Goal: Information Seeking & Learning: Learn about a topic

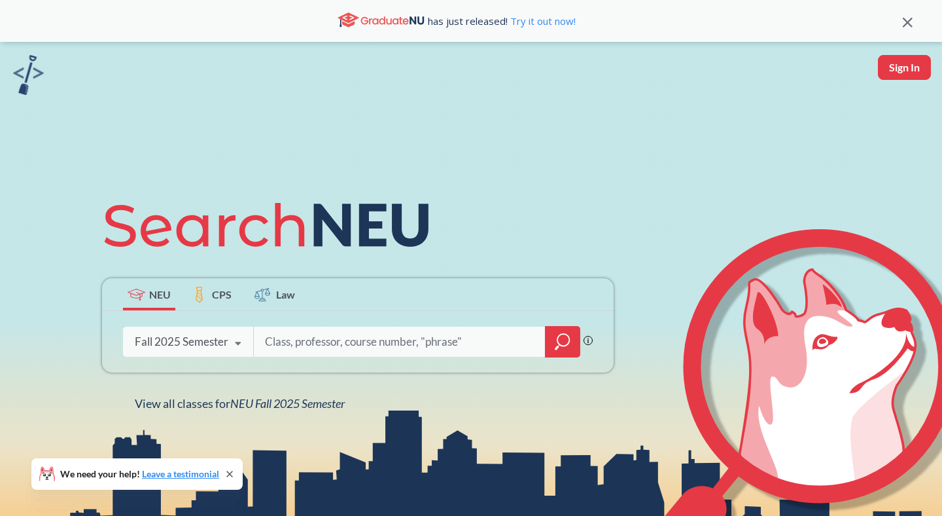
scroll to position [77, 0]
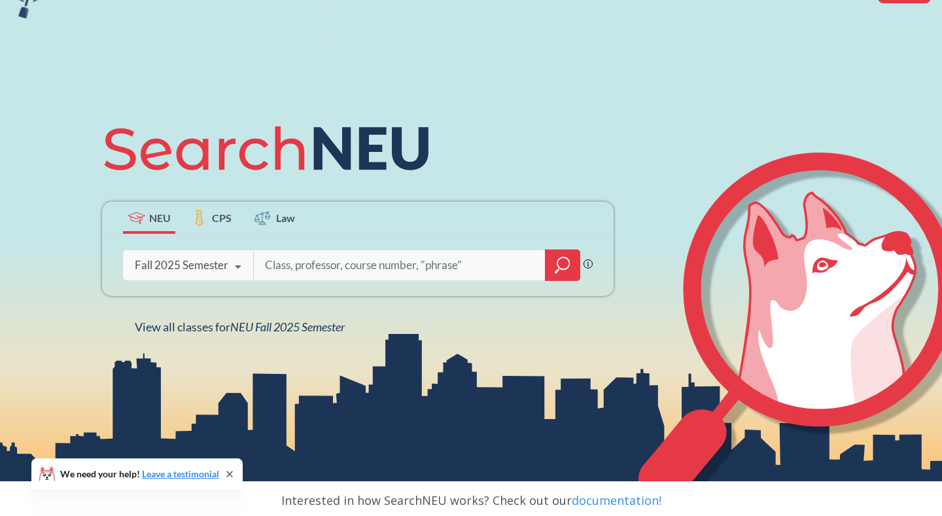
click at [349, 262] on input "search" at bounding box center [400, 264] width 272 height 27
type input "c"
type input "CS"
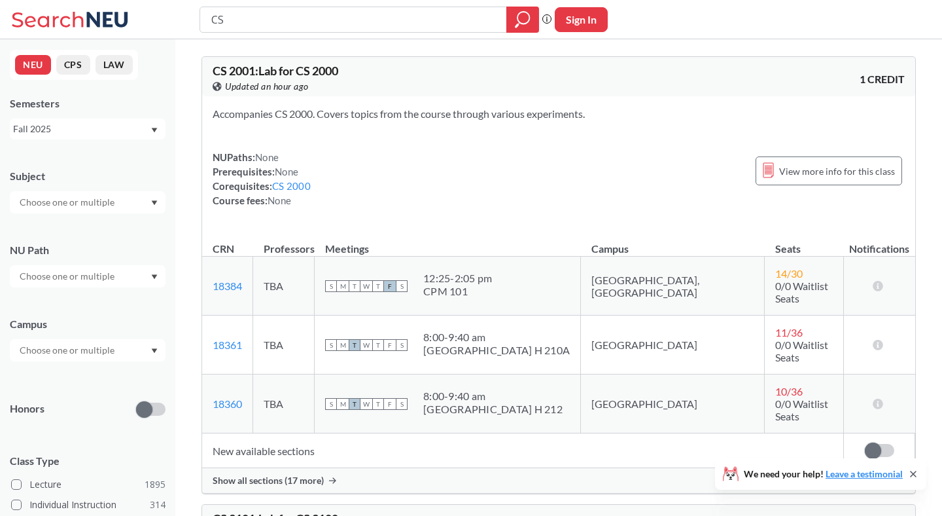
click at [303, 10] on input "CS" at bounding box center [353, 20] width 287 height 22
type input "CS 5180"
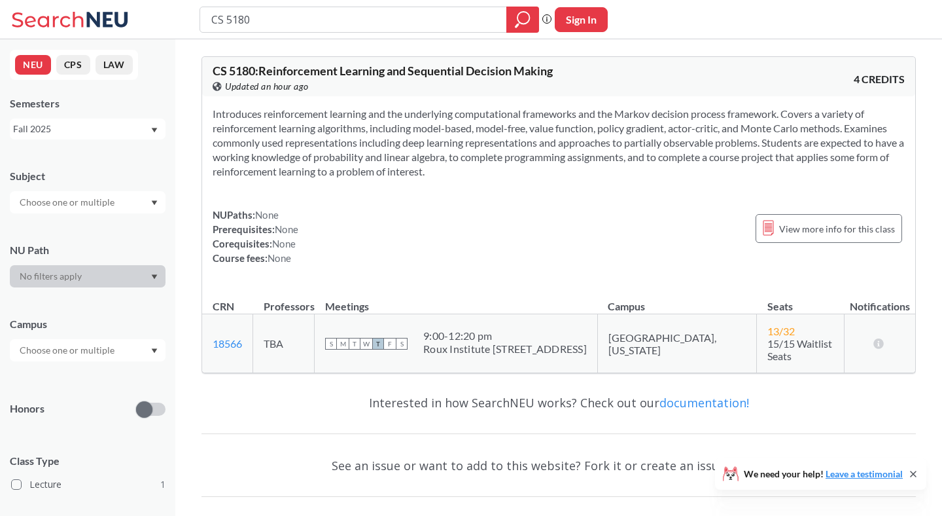
click at [304, 20] on input "CS 5180" at bounding box center [353, 20] width 287 height 22
click at [96, 358] on input "text" at bounding box center [68, 350] width 110 height 16
click at [347, 28] on input "search" at bounding box center [353, 20] width 287 height 22
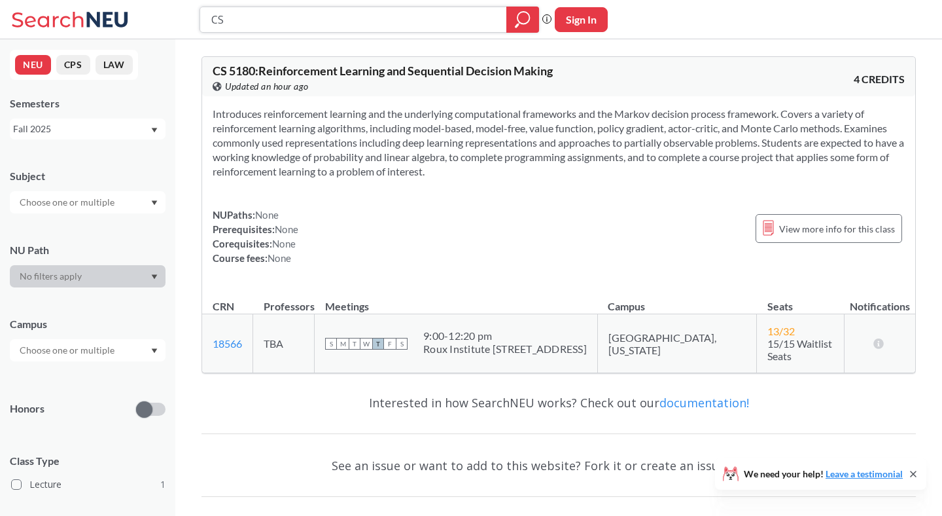
type input "CS"
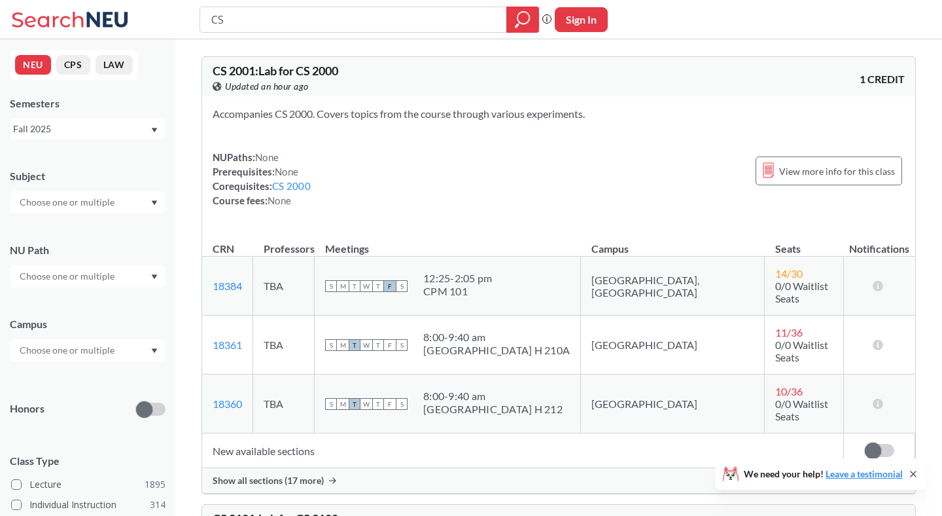
click at [99, 358] on div at bounding box center [88, 350] width 156 height 22
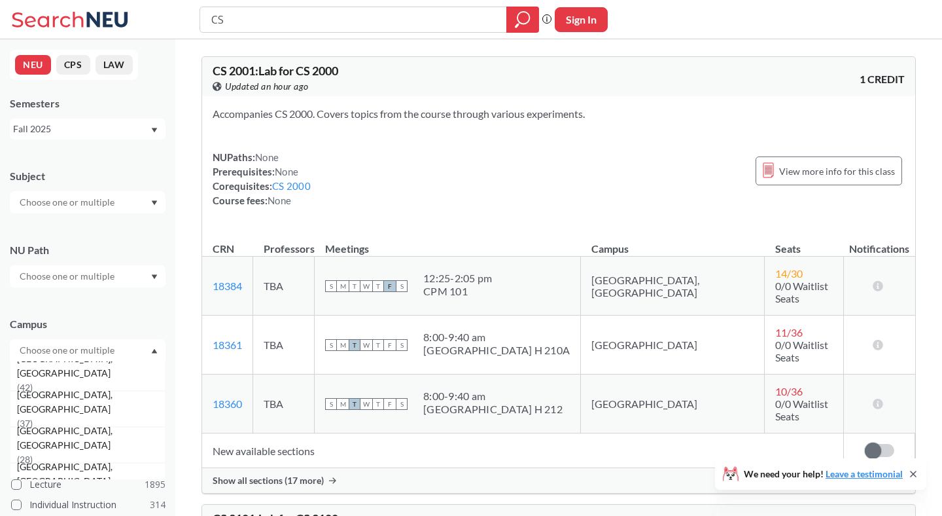
scroll to position [223, 0]
click at [105, 412] on div "[GEOGRAPHIC_DATA], [GEOGRAPHIC_DATA] ( 37 )" at bounding box center [91, 408] width 148 height 43
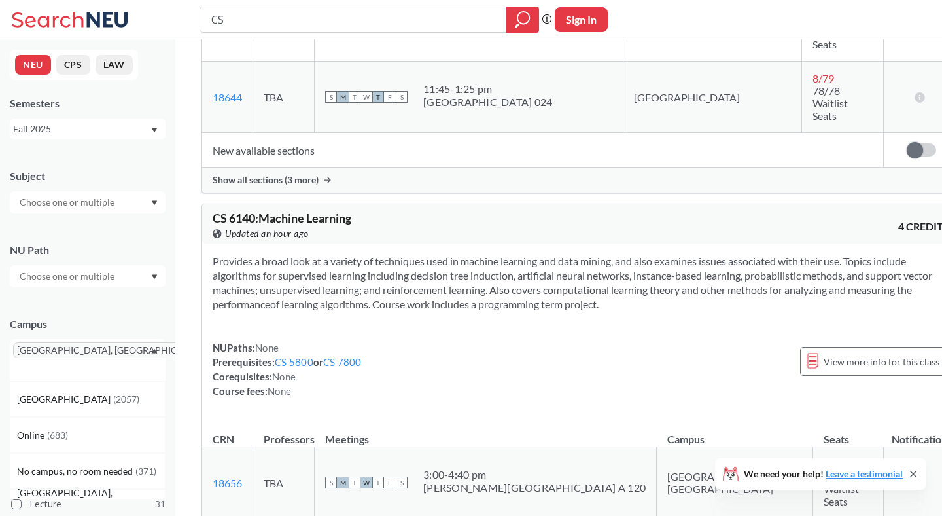
scroll to position [2134, 0]
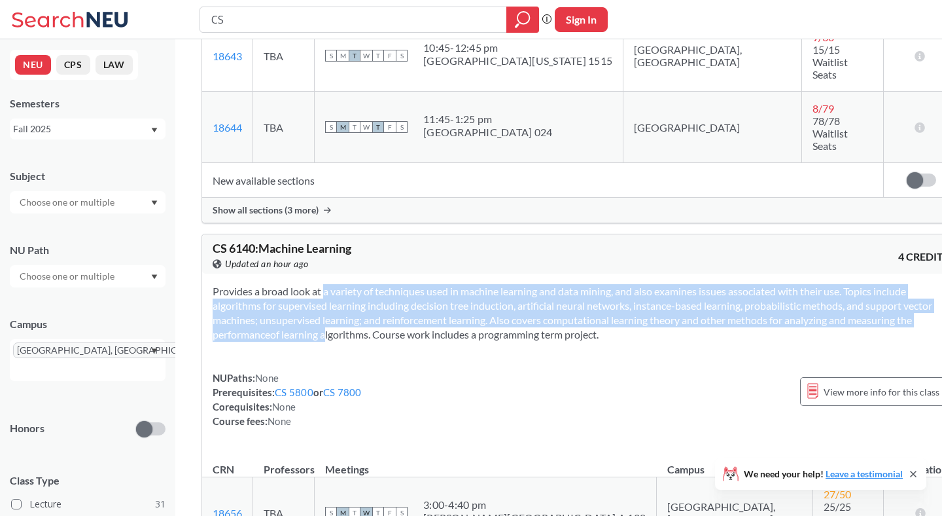
drag, startPoint x: 307, startPoint y: 118, endPoint x: 438, endPoint y: 155, distance: 136.5
click at [438, 284] on section "Provides a broad look at a variety of techniques used in machine learning and d…" at bounding box center [581, 313] width 737 height 58
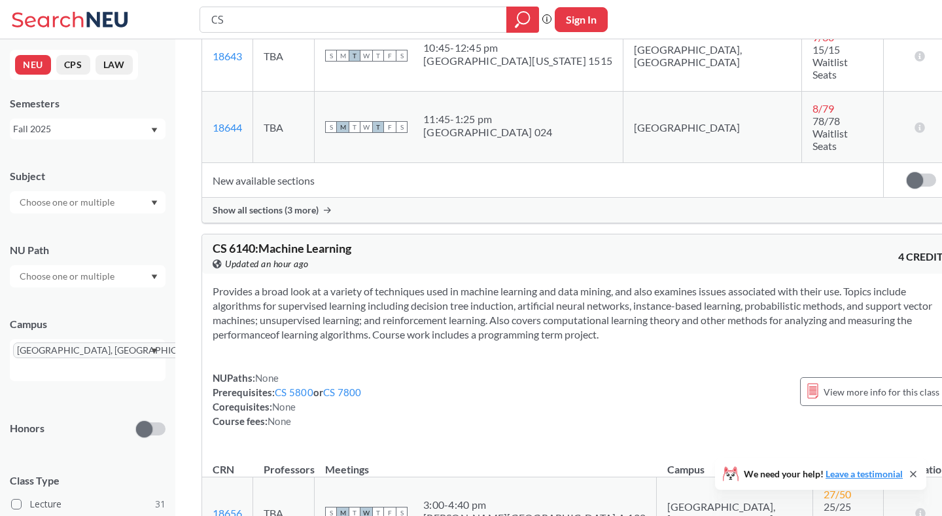
click at [478, 284] on section "Provides a broad look at a variety of techniques used in machine learning and d…" at bounding box center [581, 313] width 737 height 58
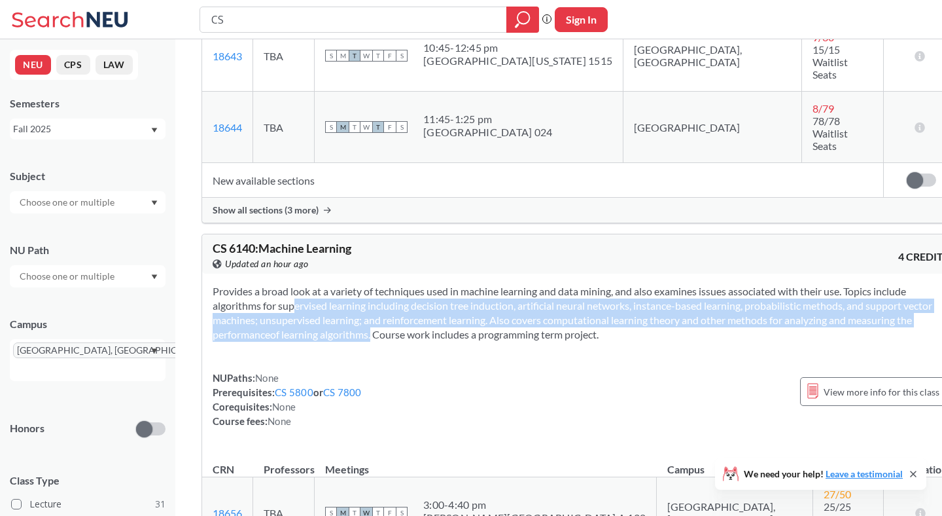
drag, startPoint x: 480, startPoint y: 158, endPoint x: 308, endPoint y: 121, distance: 175.3
click at [308, 284] on section "Provides a broad look at a variety of techniques used in machine learning and d…" at bounding box center [581, 313] width 737 height 58
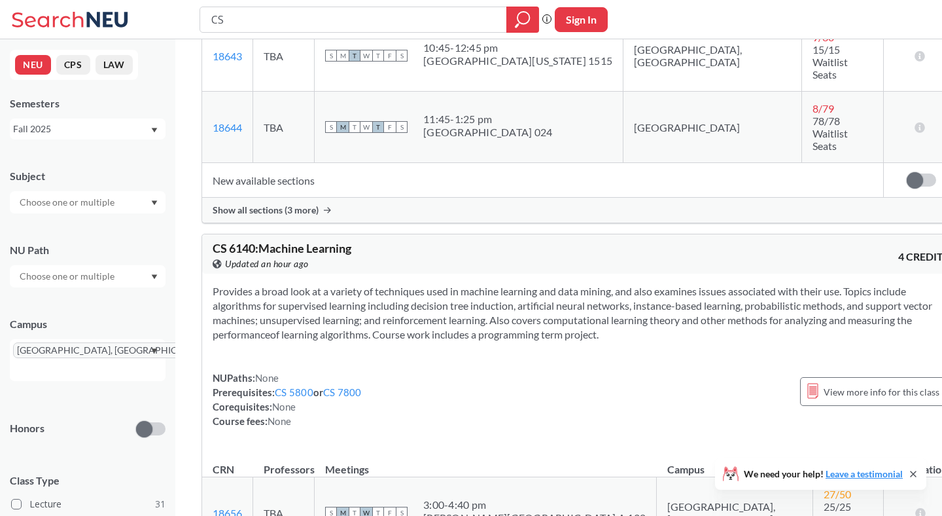
click at [277, 284] on section "Provides a broad look at a variety of techniques used in machine learning and d…" at bounding box center [581, 313] width 737 height 58
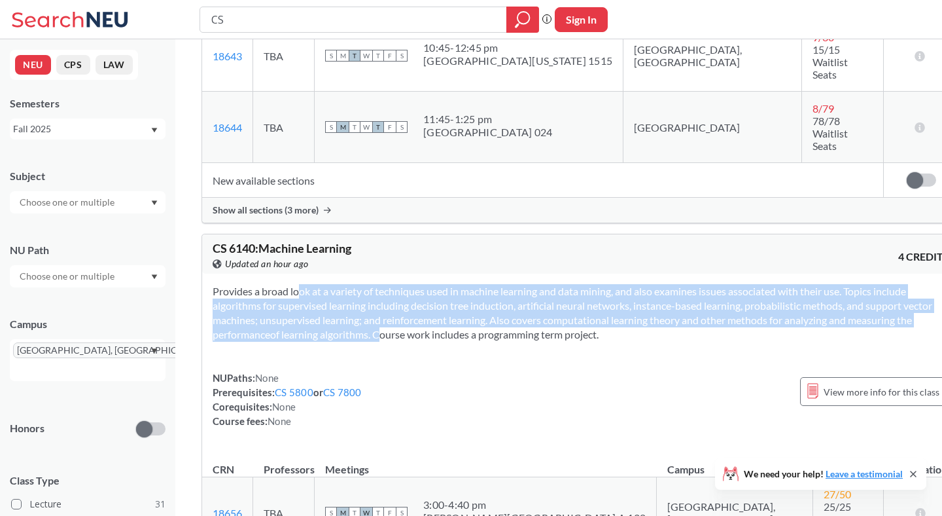
drag, startPoint x: 277, startPoint y: 113, endPoint x: 488, endPoint y: 158, distance: 216.1
click at [488, 284] on section "Provides a broad look at a variety of techniques used in machine learning and d…" at bounding box center [581, 313] width 737 height 58
click at [480, 284] on section "Provides a broad look at a variety of techniques used in machine learning and d…" at bounding box center [581, 313] width 737 height 58
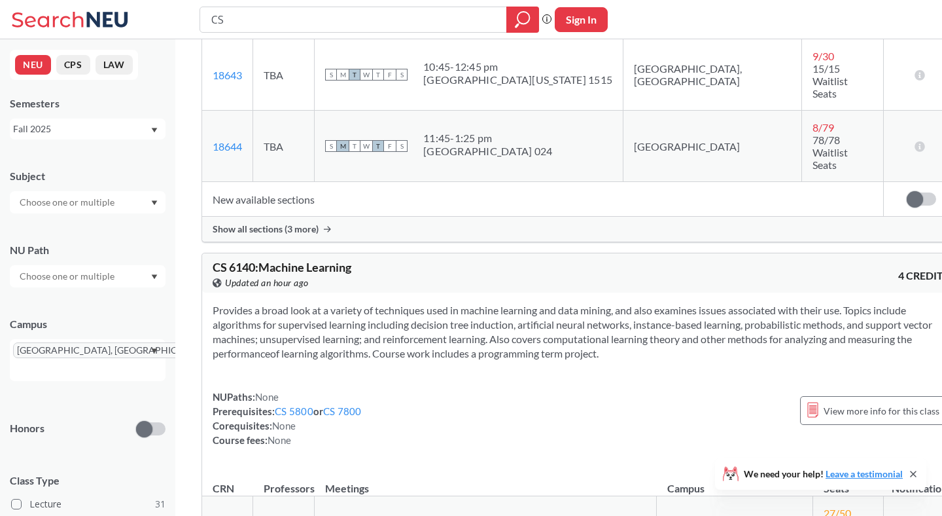
scroll to position [2080, 0]
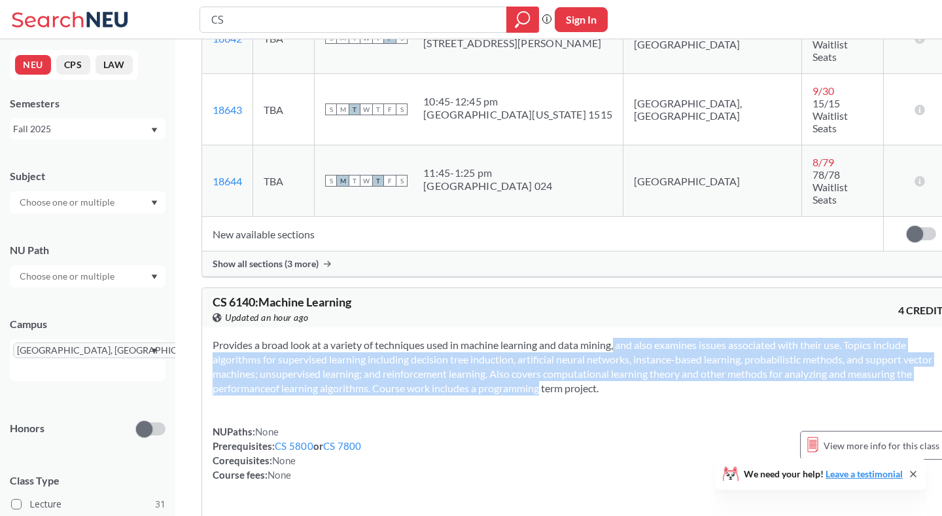
drag, startPoint x: 646, startPoint y: 214, endPoint x: 597, endPoint y: 171, distance: 64.9
click at [597, 338] on section "Provides a broad look at a variety of techniques used in machine learning and d…" at bounding box center [581, 367] width 737 height 58
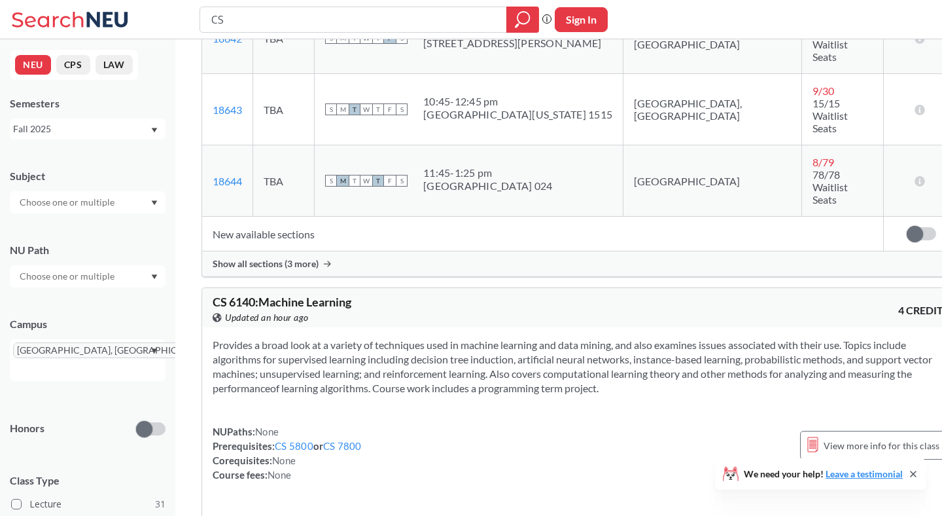
click at [597, 338] on section "Provides a broad look at a variety of techniques used in machine learning and d…" at bounding box center [581, 367] width 737 height 58
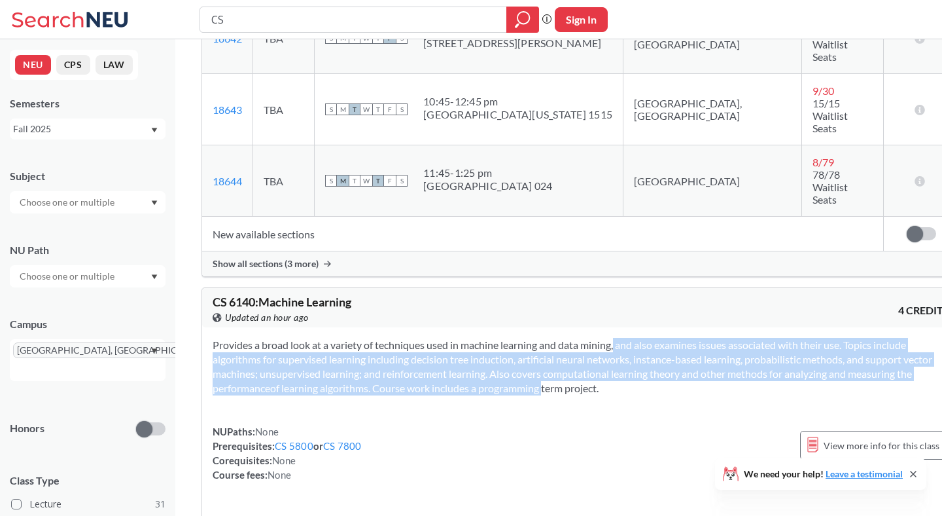
drag, startPoint x: 599, startPoint y: 166, endPoint x: 652, endPoint y: 209, distance: 68.4
click at [652, 338] on section "Provides a broad look at a variety of techniques used in machine learning and d…" at bounding box center [581, 367] width 737 height 58
drag, startPoint x: 652, startPoint y: 209, endPoint x: 605, endPoint y: 167, distance: 64.0
click at [605, 338] on section "Provides a broad look at a variety of techniques used in machine learning and d…" at bounding box center [581, 367] width 737 height 58
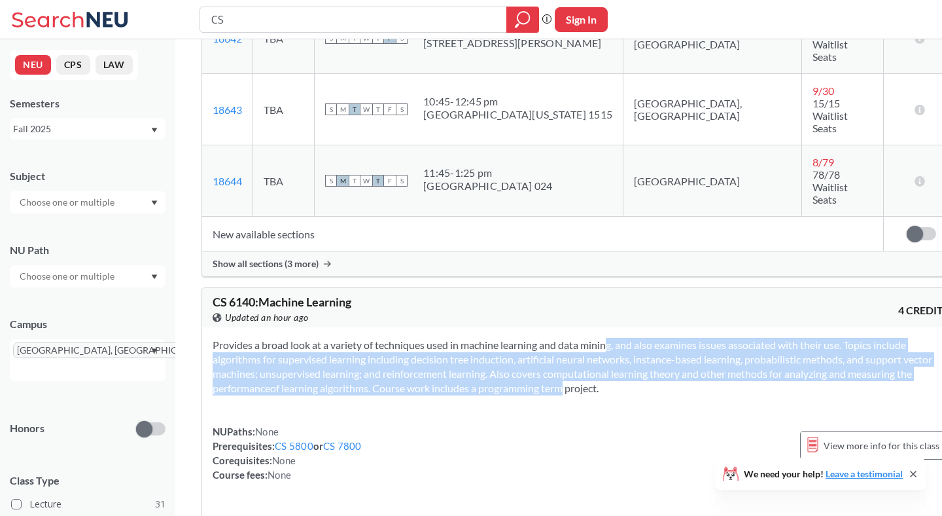
click at [603, 338] on section "Provides a broad look at a variety of techniques used in machine learning and d…" at bounding box center [581, 367] width 737 height 58
drag, startPoint x: 603, startPoint y: 167, endPoint x: 645, endPoint y: 215, distance: 64.0
click at [645, 338] on section "Provides a broad look at a variety of techniques used in machine learning and d…" at bounding box center [581, 367] width 737 height 58
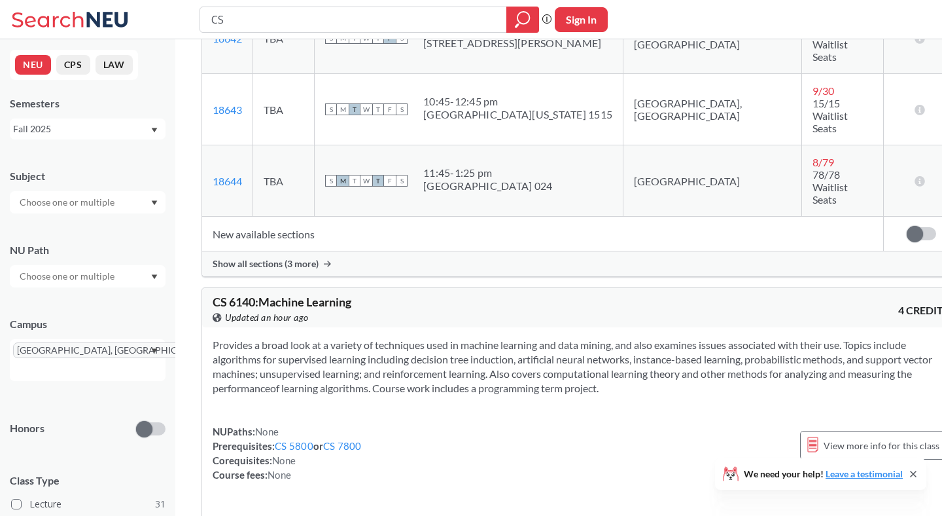
click at [645, 327] on div "Provides a broad look at a variety of techniques used in machine learning and d…" at bounding box center [581, 414] width 758 height 175
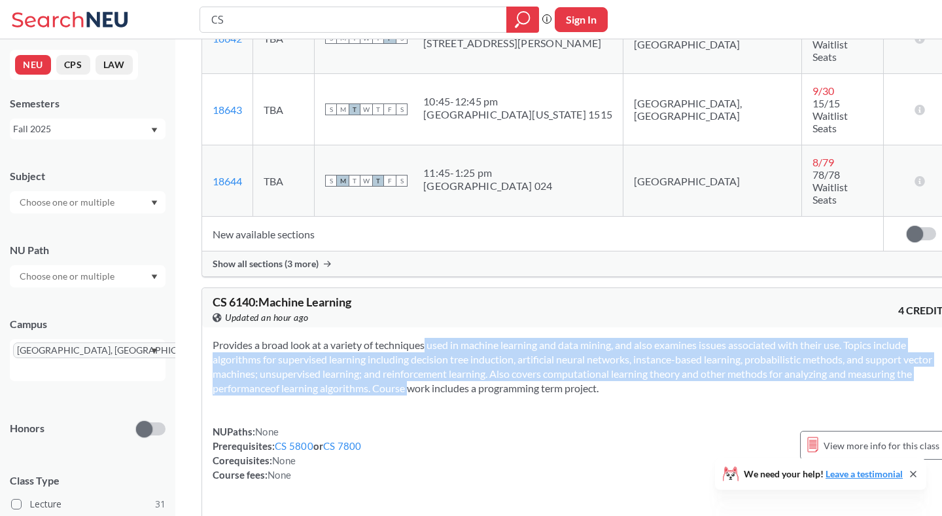
drag, startPoint x: 401, startPoint y: 164, endPoint x: 522, endPoint y: 206, distance: 128.3
click at [522, 338] on section "Provides a broad look at a variety of techniques used in machine learning and d…" at bounding box center [581, 367] width 737 height 58
drag, startPoint x: 395, startPoint y: 168, endPoint x: 534, endPoint y: 208, distance: 145.0
click at [535, 338] on section "Provides a broad look at a variety of techniques used in machine learning and d…" at bounding box center [581, 367] width 737 height 58
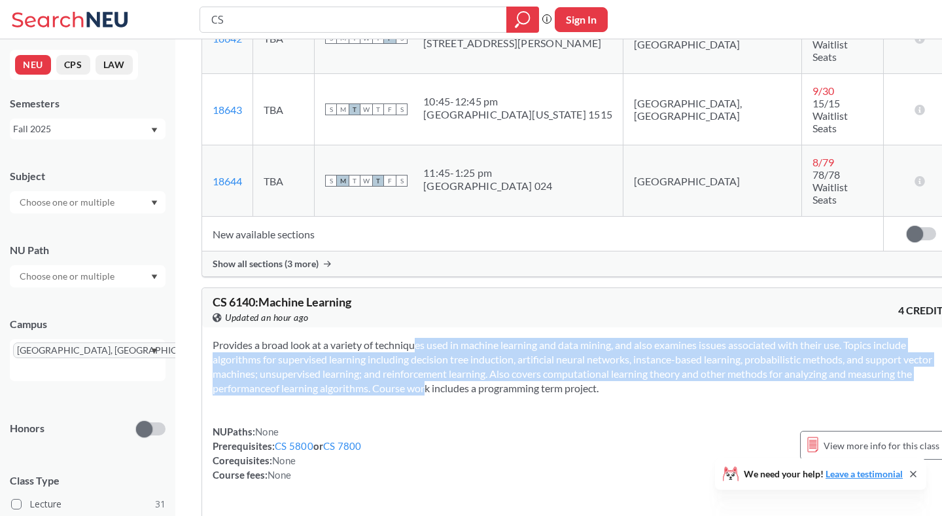
click at [534, 338] on section "Provides a broad look at a variety of techniques used in machine learning and d…" at bounding box center [581, 367] width 737 height 58
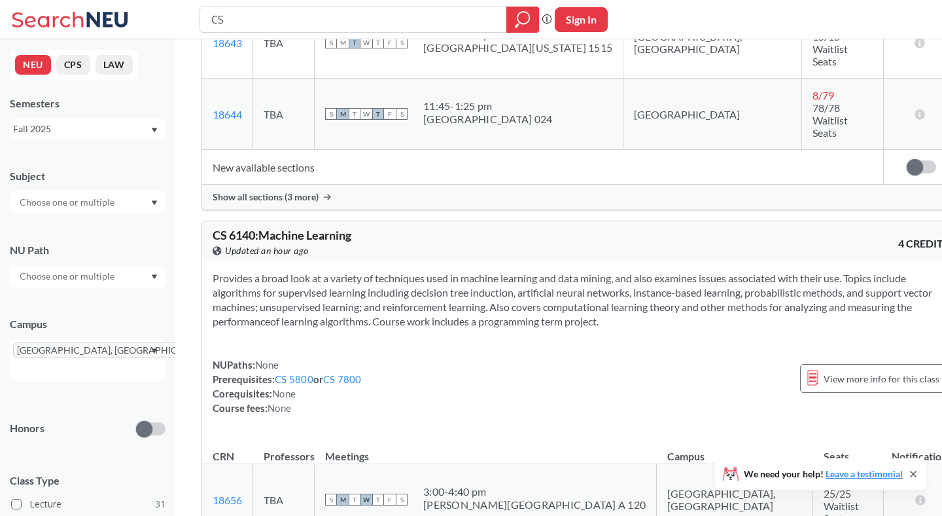
scroll to position [2171, 0]
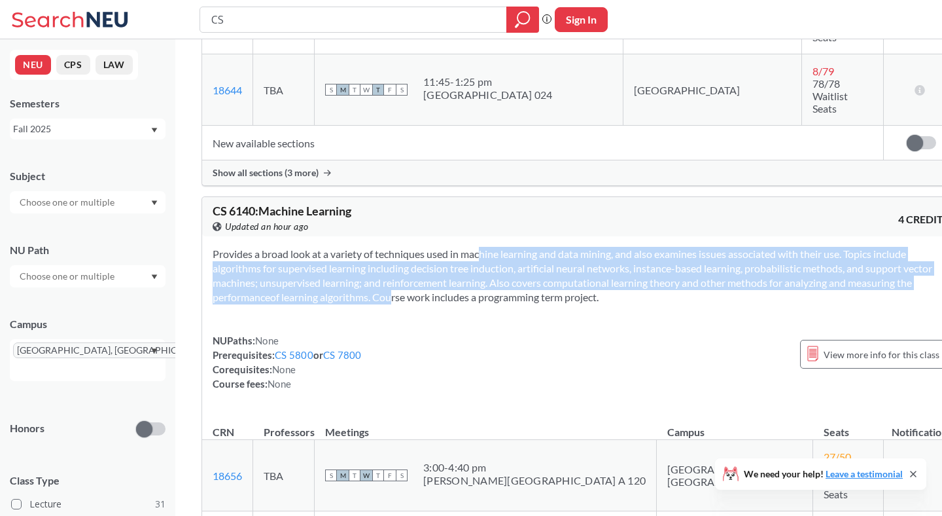
drag, startPoint x: 455, startPoint y: 74, endPoint x: 503, endPoint y: 123, distance: 68.5
click at [503, 247] on section "Provides a broad look at a variety of techniques used in machine learning and d…" at bounding box center [581, 276] width 737 height 58
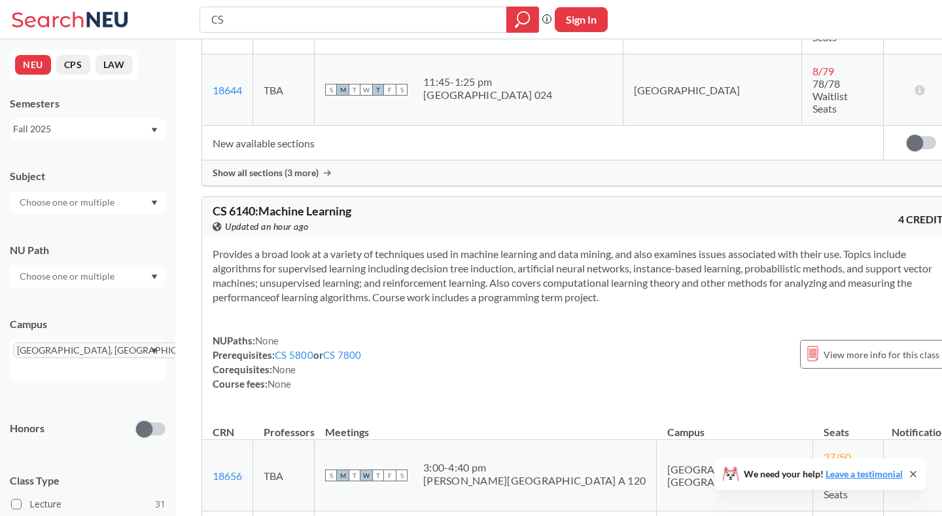
click at [514, 247] on section "Provides a broad look at a variety of techniques used in machine learning and d…" at bounding box center [581, 276] width 737 height 58
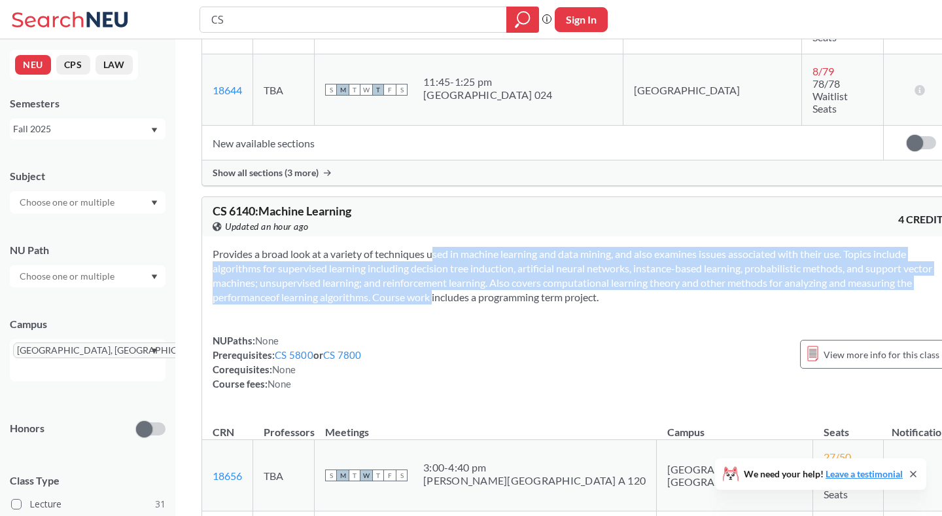
drag, startPoint x: 546, startPoint y: 124, endPoint x: 414, endPoint y: 82, distance: 138.6
click at [414, 247] on section "Provides a broad look at a variety of techniques used in machine learning and d…" at bounding box center [581, 276] width 737 height 58
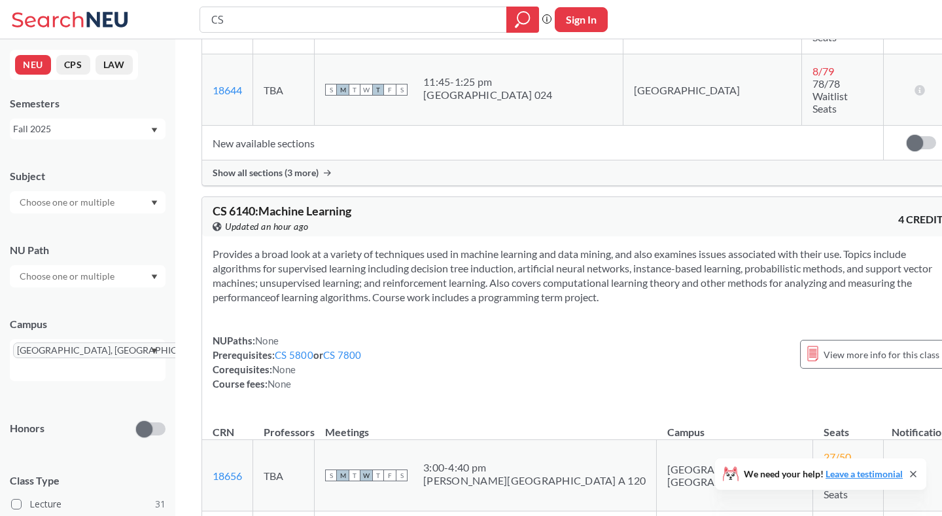
click at [414, 247] on section "Provides a broad look at a variety of techniques used in machine learning and d…" at bounding box center [581, 276] width 737 height 58
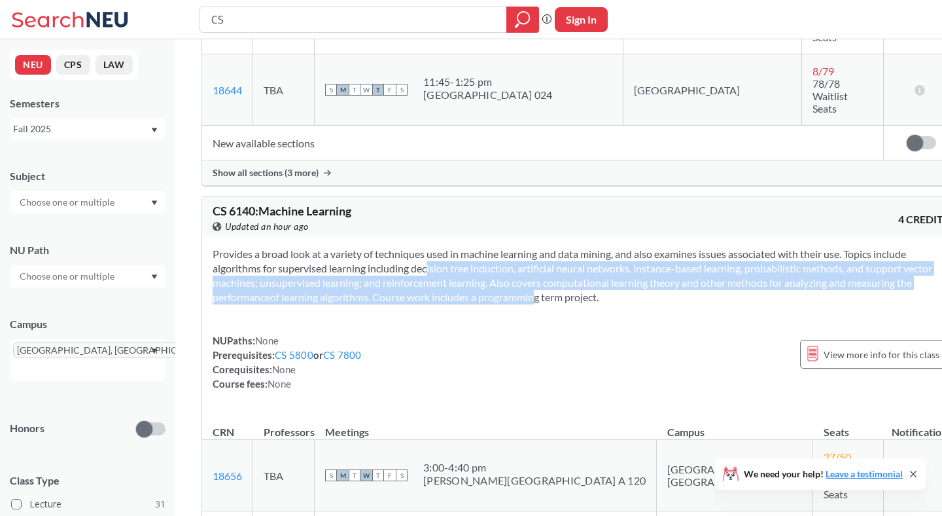
drag, startPoint x: 643, startPoint y: 124, endPoint x: 436, endPoint y: 86, distance: 209.6
click at [436, 247] on section "Provides a broad look at a variety of techniques used in machine learning and d…" at bounding box center [581, 276] width 737 height 58
click at [412, 247] on section "Provides a broad look at a variety of techniques used in machine learning and d…" at bounding box center [581, 276] width 737 height 58
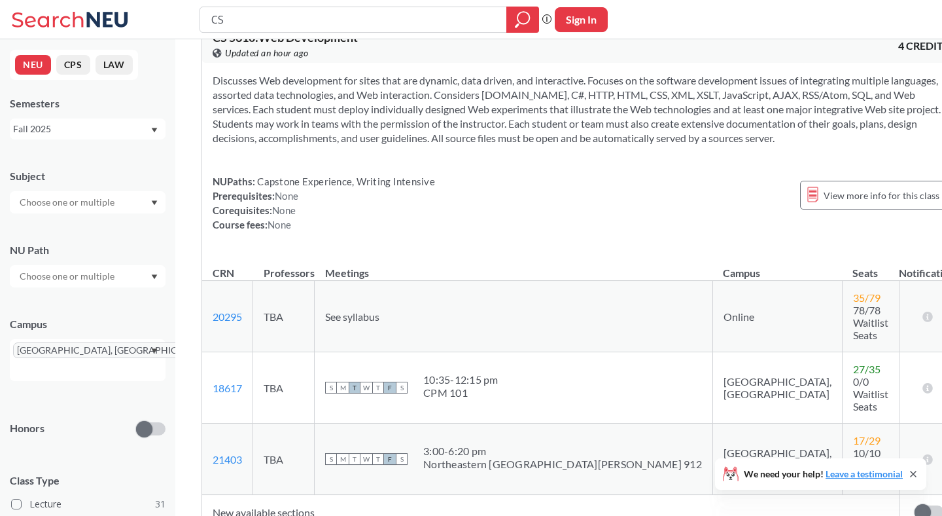
scroll to position [4827, 0]
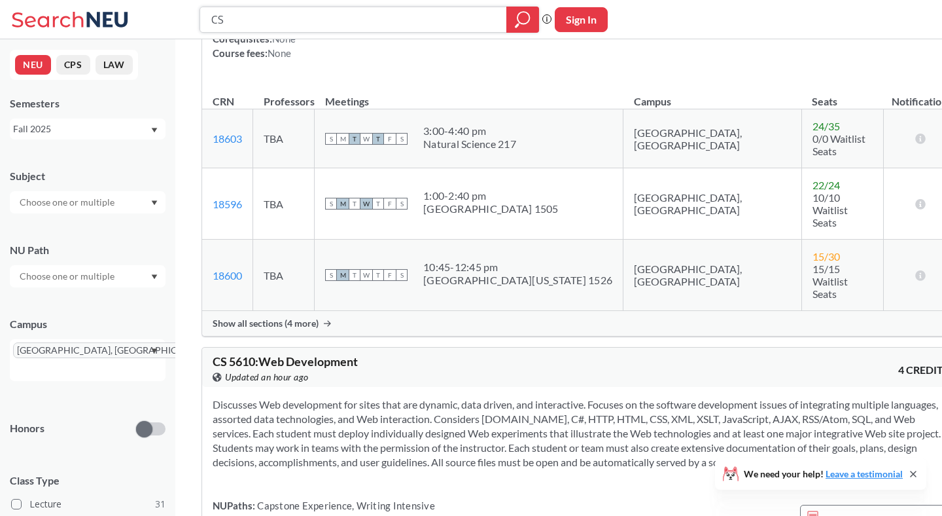
click at [339, 27] on input "CS" at bounding box center [353, 20] width 287 height 22
type input "CS 6140"
